Goal: Information Seeking & Learning: Understand process/instructions

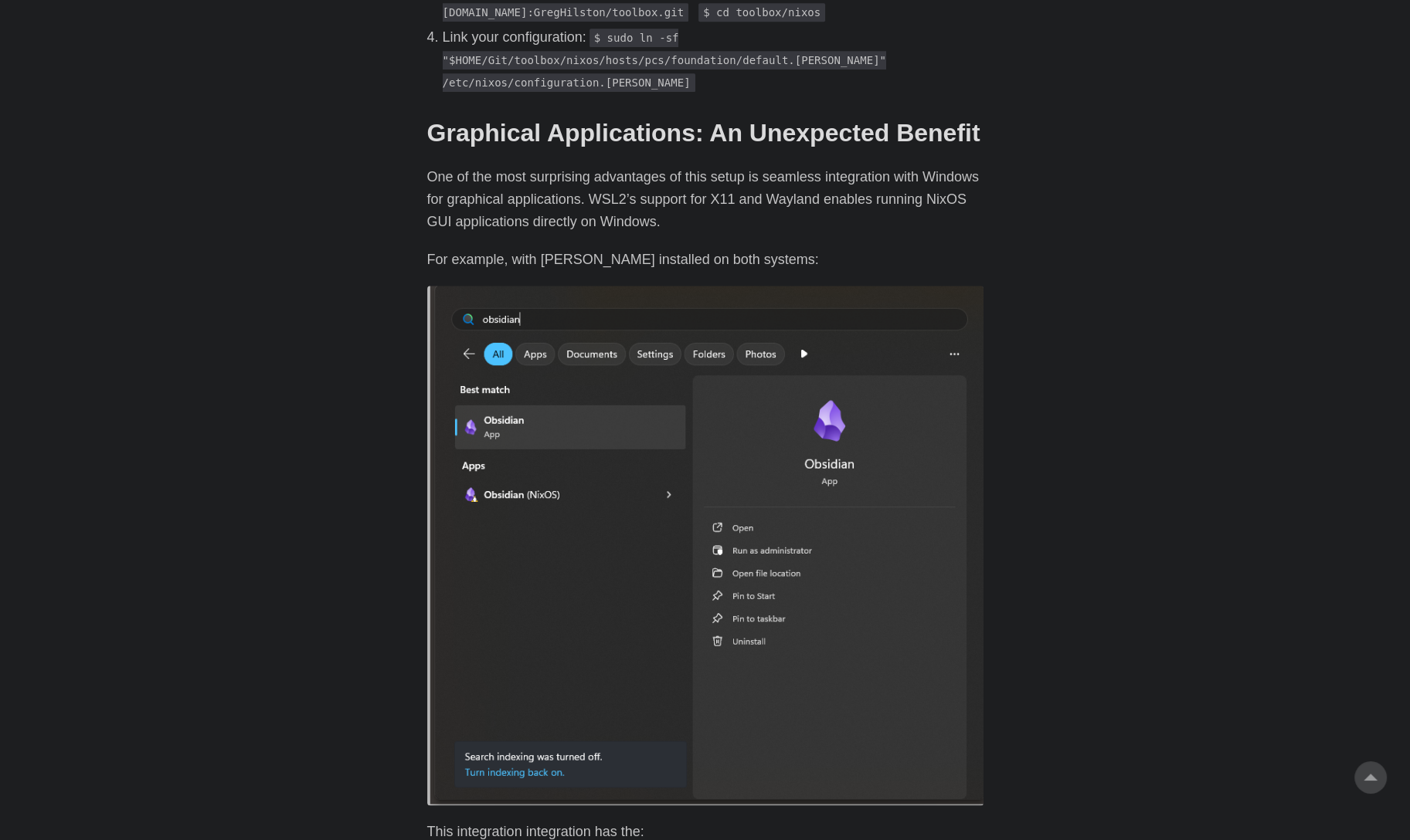
scroll to position [1956, 0]
click at [430, 165] on p "One of the most surprising advantages of this setup is seamless integration wit…" at bounding box center [705, 199] width 556 height 67
click at [503, 165] on p "One of the most surprising advantages of this setup is seamless integration wit…" at bounding box center [705, 199] width 556 height 67
click at [890, 165] on p "One of the most surprising advantages of this setup is seamless integration wit…" at bounding box center [705, 199] width 556 height 67
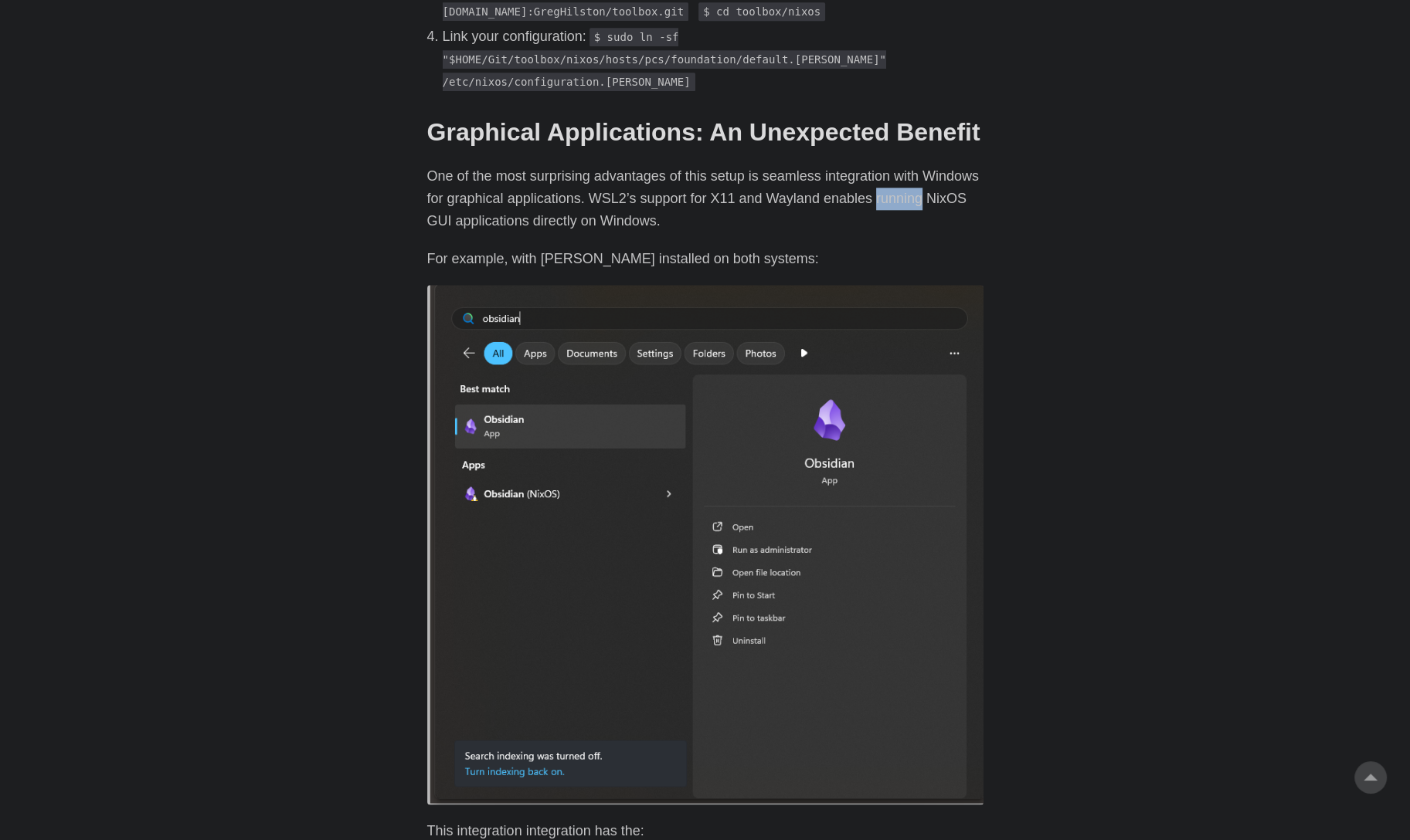
click at [890, 165] on p "One of the most surprising advantages of this setup is seamless integration wit…" at bounding box center [705, 199] width 556 height 67
click at [910, 191] on div "Introduction # As a developer who traditionally dual-boots Windows and Linux, I…" at bounding box center [705, 78] width 556 height 3018
click at [438, 181] on p "One of the most surprising advantages of this setup is seamless integration wit…" at bounding box center [705, 199] width 556 height 67
drag, startPoint x: 438, startPoint y: 181, endPoint x: 605, endPoint y: 180, distance: 167.0
click at [605, 180] on p "One of the most surprising advantages of this setup is seamless integration wit…" at bounding box center [705, 199] width 556 height 67
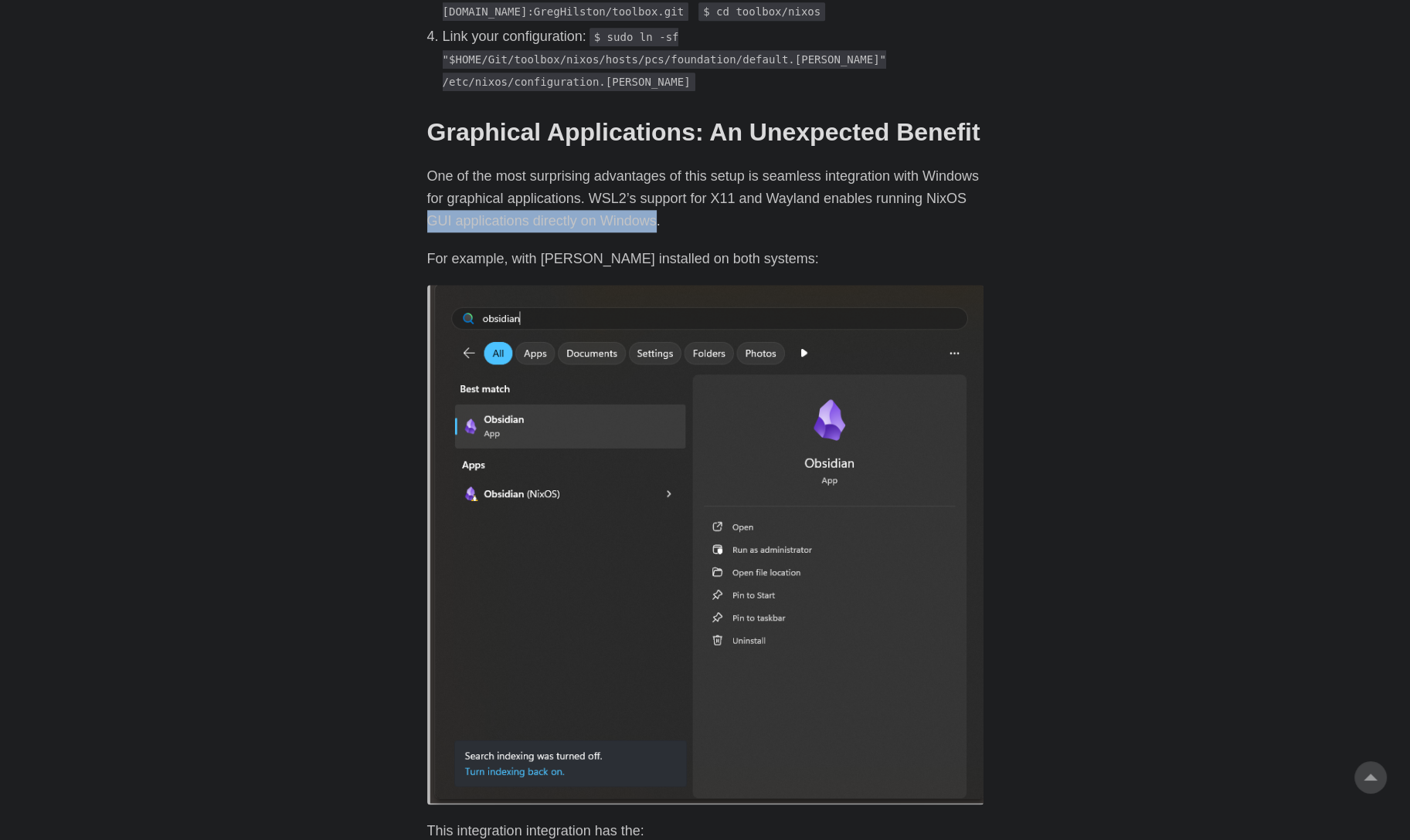
click at [605, 180] on p "One of the most surprising advantages of this setup is seamless integration wit…" at bounding box center [705, 199] width 556 height 67
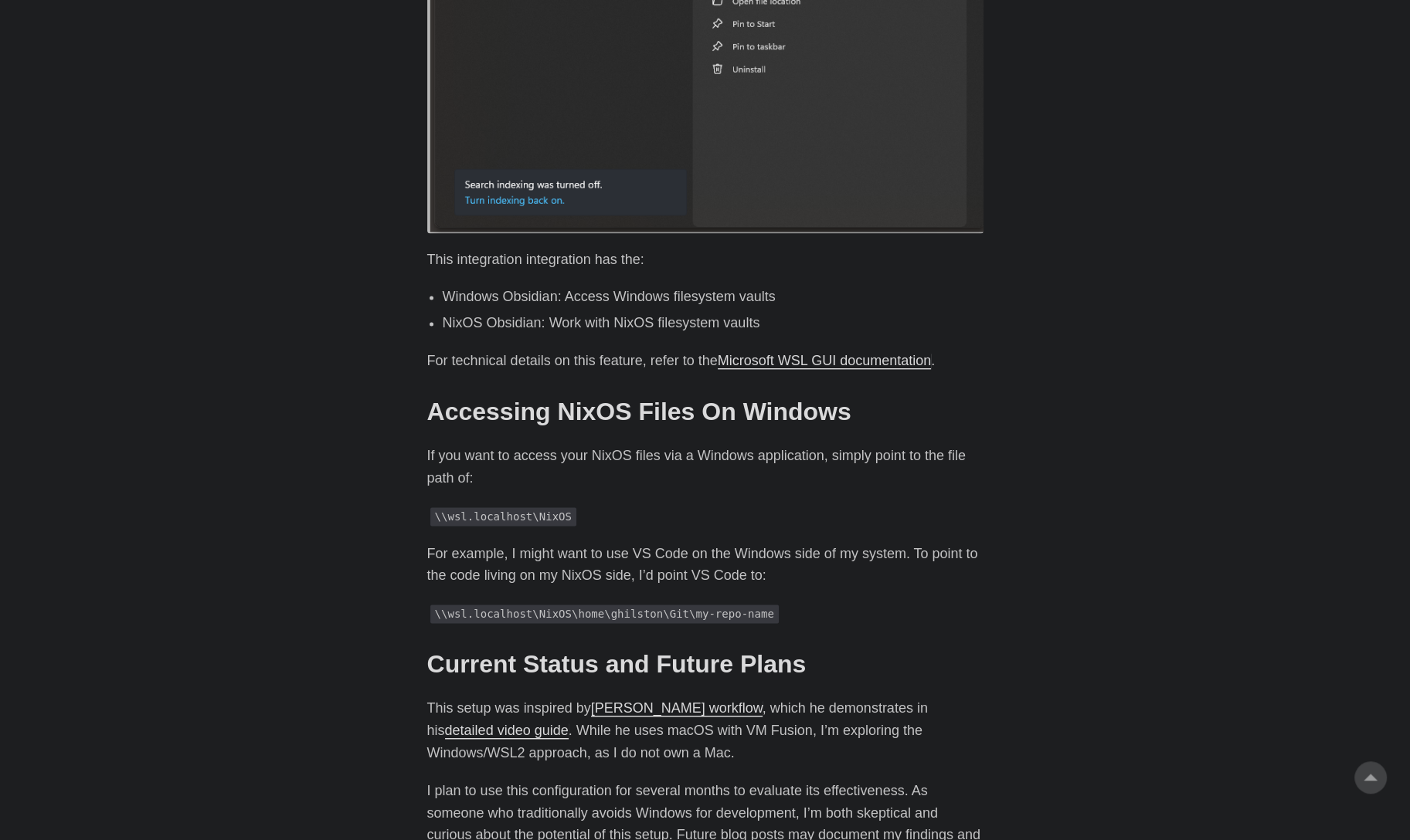
scroll to position [2528, 0]
click at [441, 250] on p "This integration integration has the:" at bounding box center [705, 261] width 556 height 23
drag, startPoint x: 441, startPoint y: 220, endPoint x: 638, endPoint y: 219, distance: 197.0
click at [638, 250] on p "This integration integration has the:" at bounding box center [705, 261] width 556 height 23
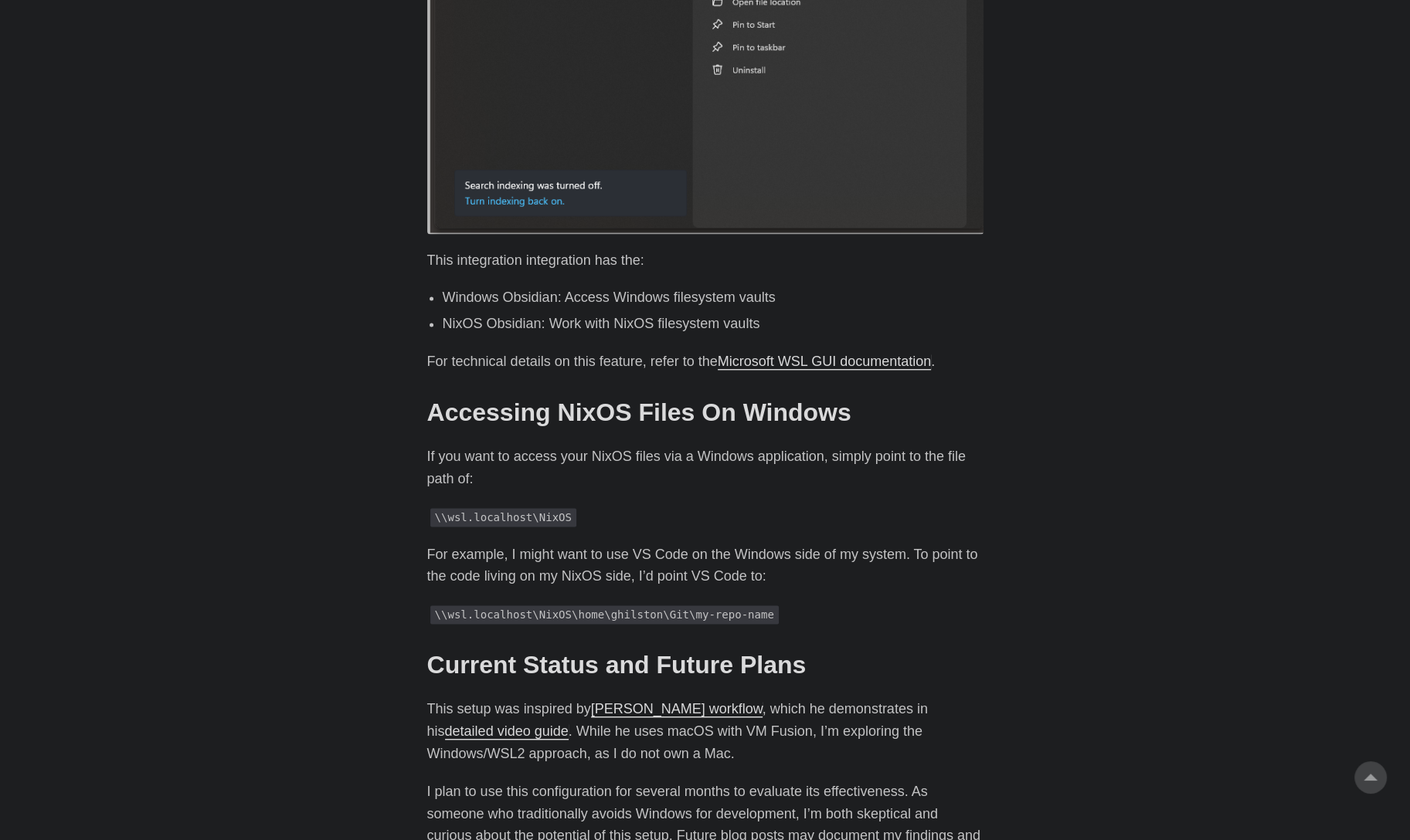
click at [480, 286] on li "Windows Obsidian: Access Windows filesystem vaults" at bounding box center [713, 297] width 540 height 23
drag, startPoint x: 480, startPoint y: 261, endPoint x: 608, endPoint y: 261, distance: 128.0
click at [605, 286] on li "Windows Obsidian: Access Windows filesystem vaults" at bounding box center [713, 297] width 540 height 23
click at [608, 286] on li "Windows Obsidian: Access Windows filesystem vaults" at bounding box center [713, 297] width 540 height 23
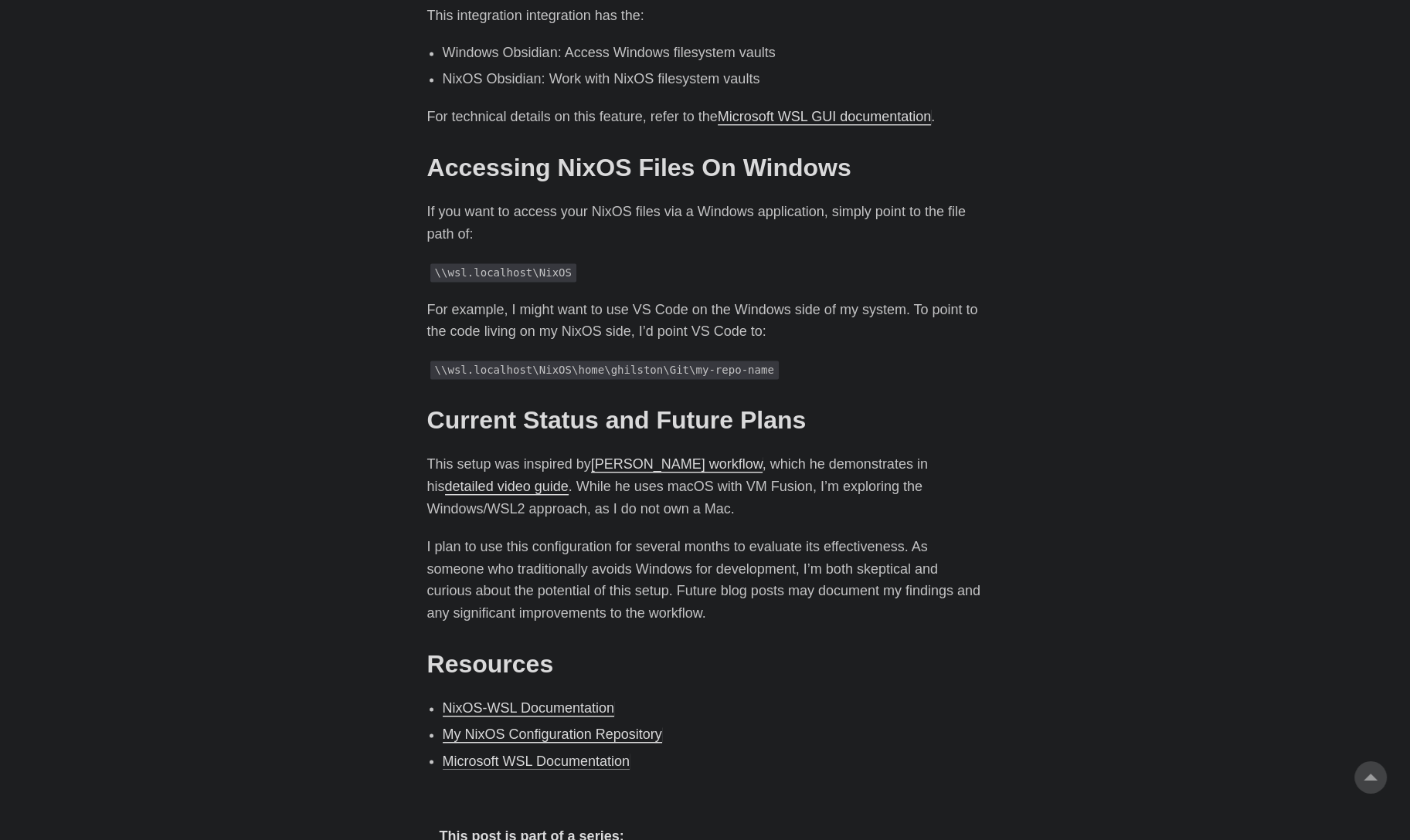
scroll to position [2772, 0]
click at [433, 106] on p "For technical details on this feature, refer to the Microsoft WSL GUI documenta…" at bounding box center [705, 117] width 556 height 23
drag, startPoint x: 433, startPoint y: 77, endPoint x: 603, endPoint y: 74, distance: 170.0
click at [603, 106] on p "For technical details on this feature, refer to the Microsoft WSL GUI documenta…" at bounding box center [705, 117] width 556 height 23
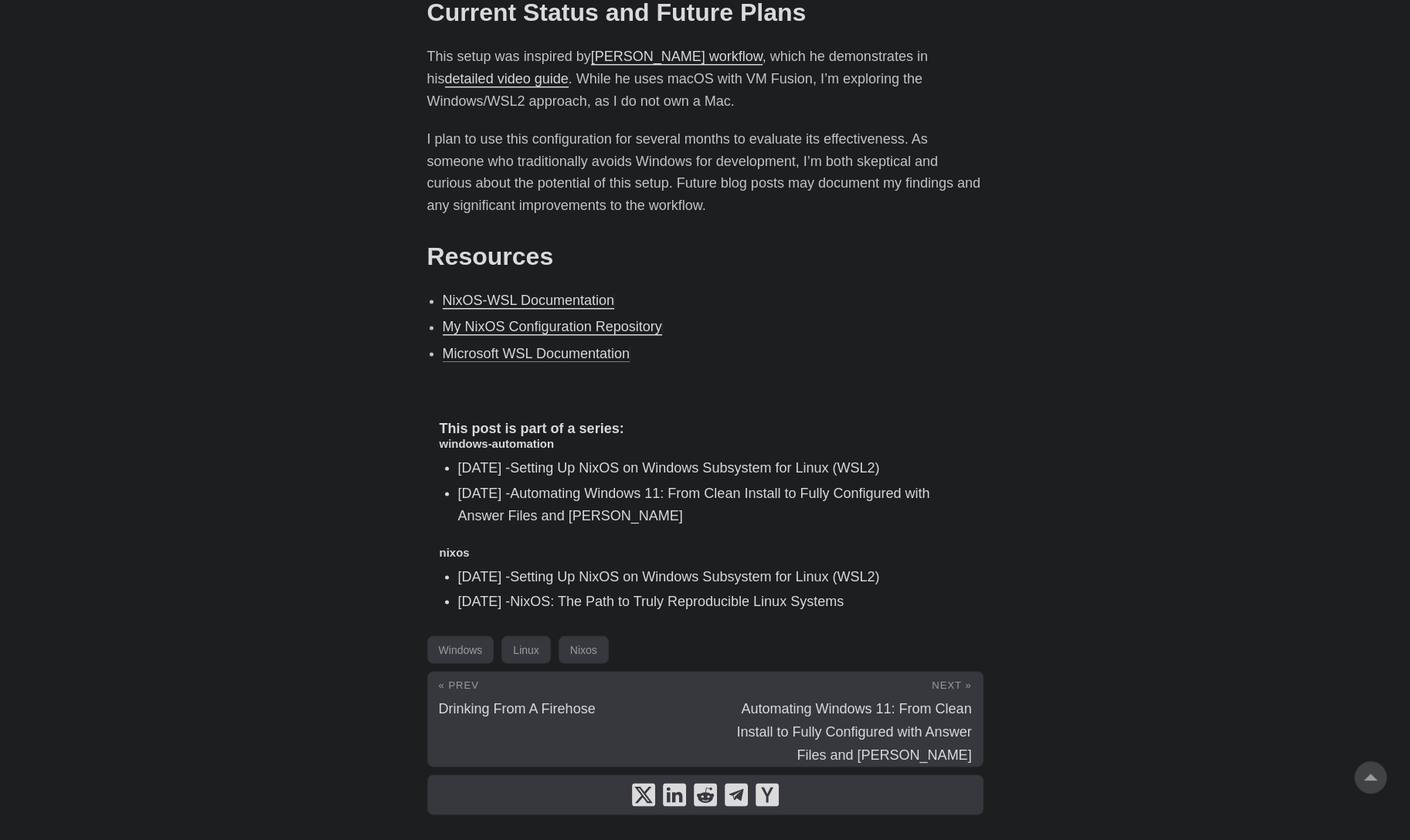
scroll to position [3186, 0]
